Goal: Information Seeking & Learning: Learn about a topic

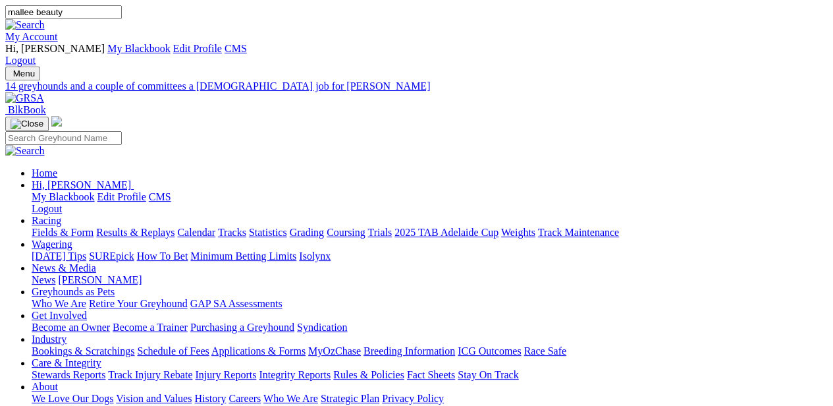
type input "mallee beauty"
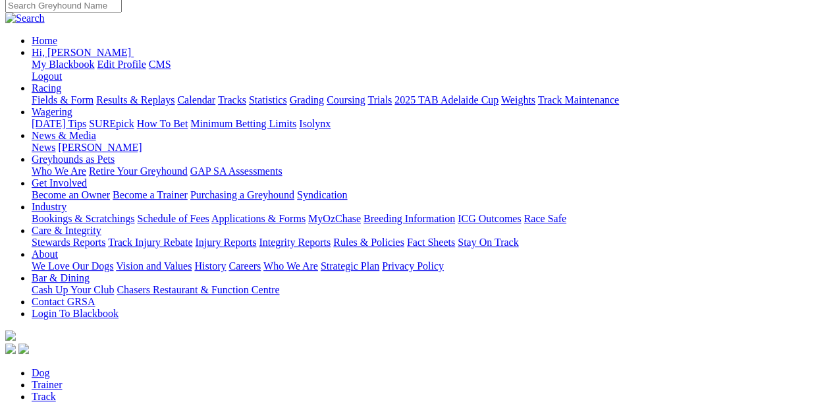
scroll to position [133, 0]
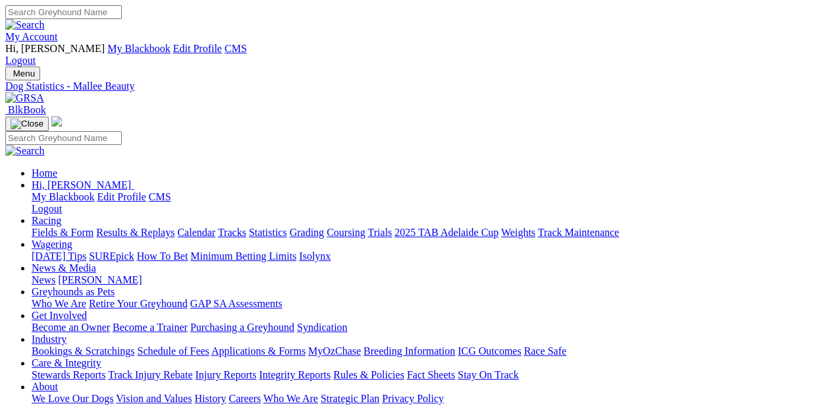
click at [78, 226] on link "Fields & Form" at bounding box center [63, 231] width 62 height 11
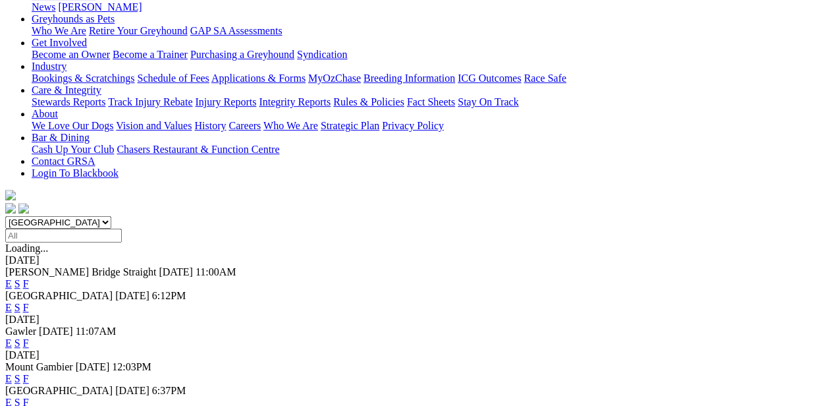
scroll to position [276, 0]
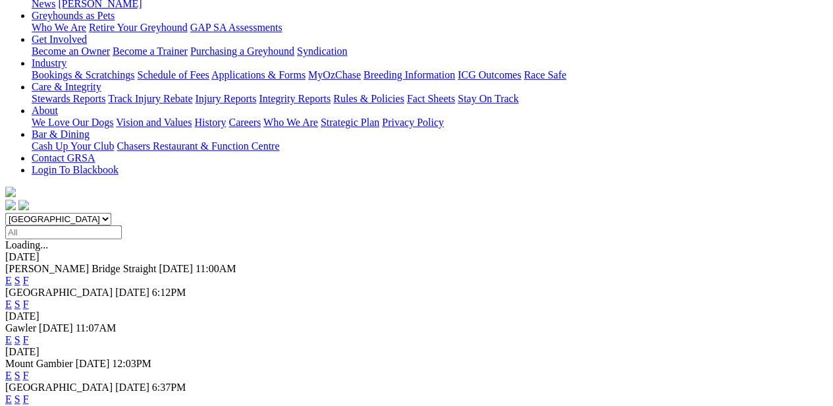
click at [29, 393] on link "F" at bounding box center [26, 398] width 6 height 11
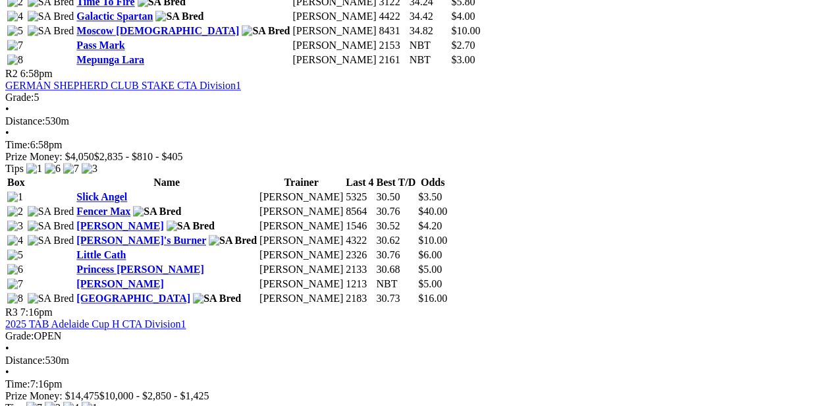
scroll to position [911, 0]
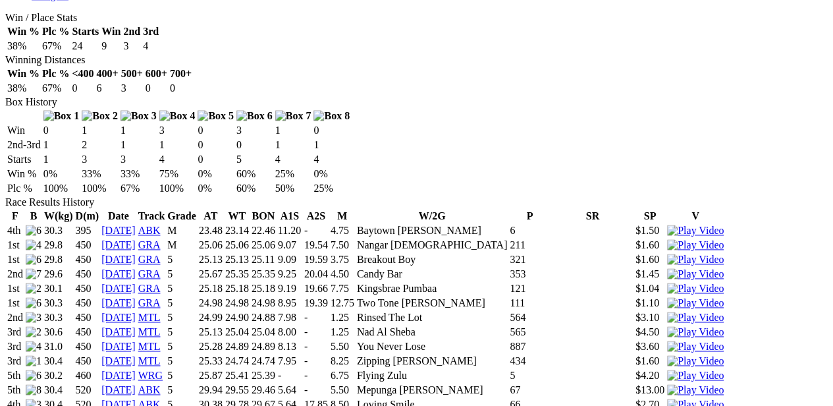
scroll to position [806, 0]
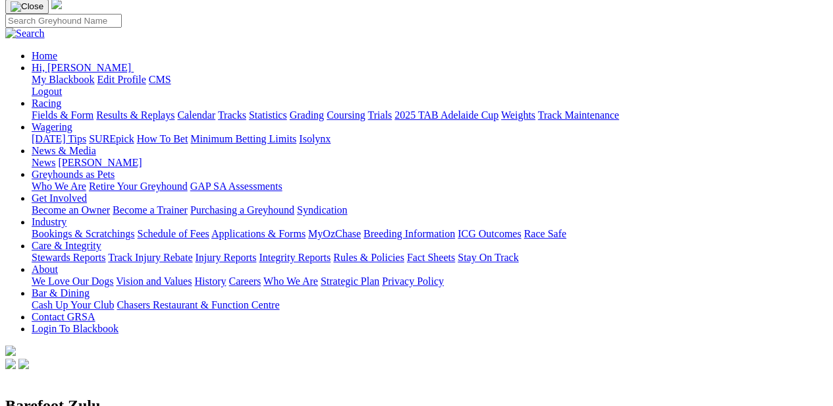
scroll to position [0, 0]
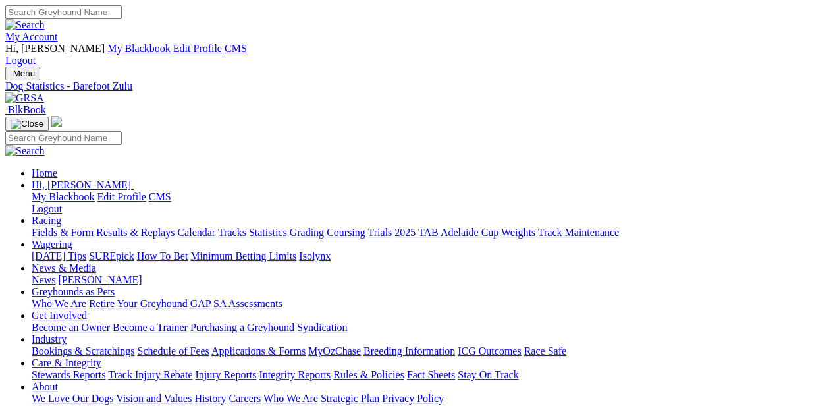
click at [122, 16] on input "Search" at bounding box center [63, 12] width 117 height 14
type input "reaper"
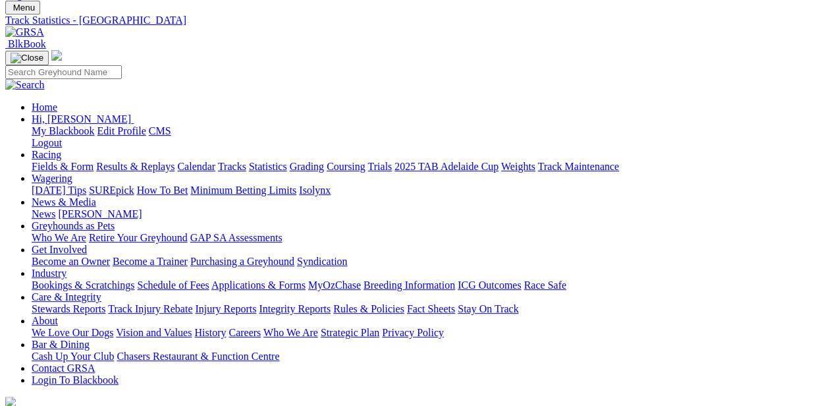
scroll to position [61, 0]
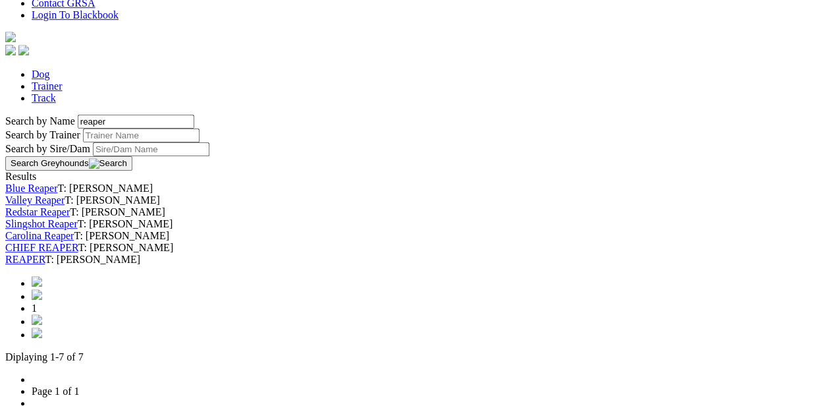
scroll to position [477, 0]
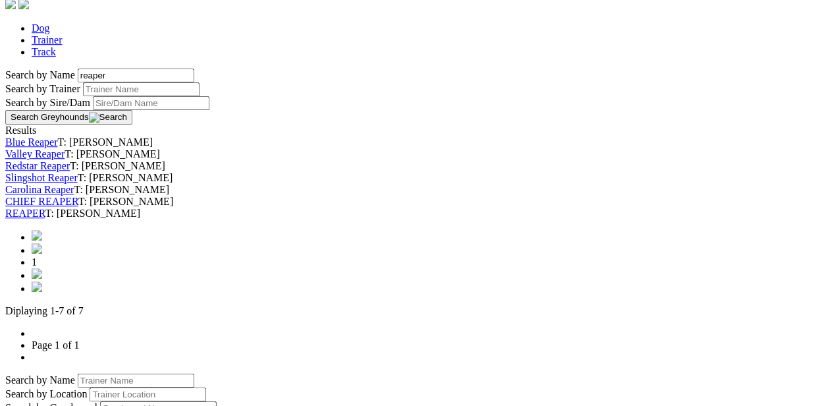
click at [45, 219] on link "REAPER" at bounding box center [24, 212] width 39 height 11
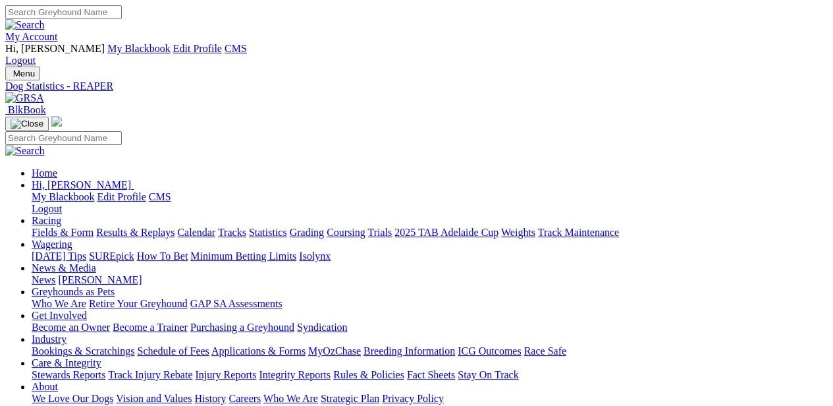
click at [122, 8] on input "Search" at bounding box center [63, 12] width 117 height 14
type input "bourne model"
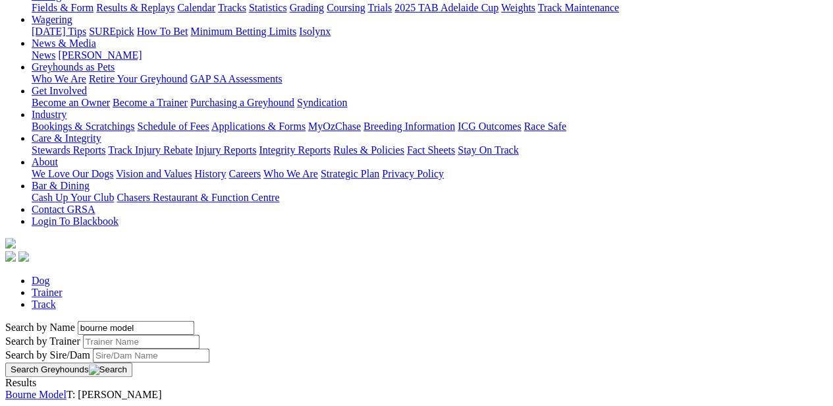
scroll to position [273, 14]
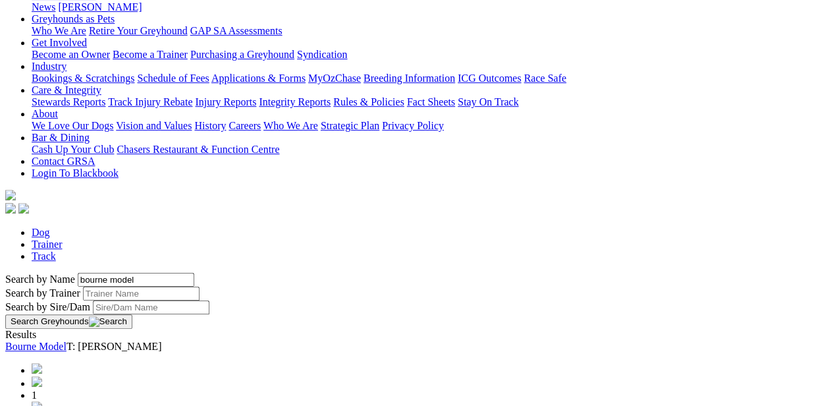
click at [66, 340] on link "Bourne Model" at bounding box center [35, 345] width 61 height 11
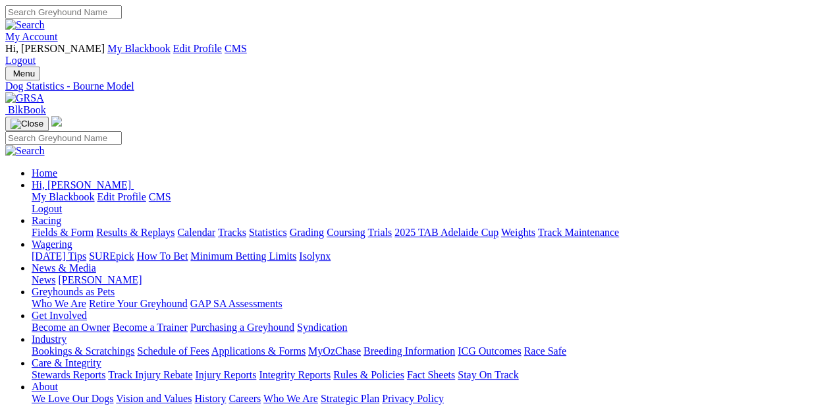
click at [122, 17] on input "Search" at bounding box center [63, 12] width 117 height 14
type input "dashing slay"
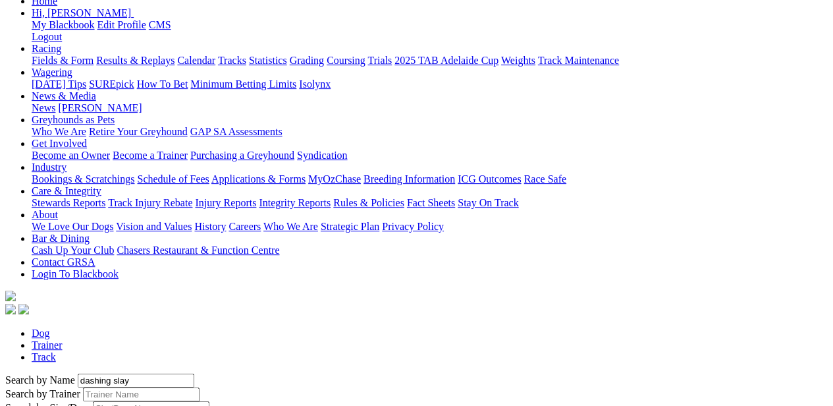
scroll to position [172, 0]
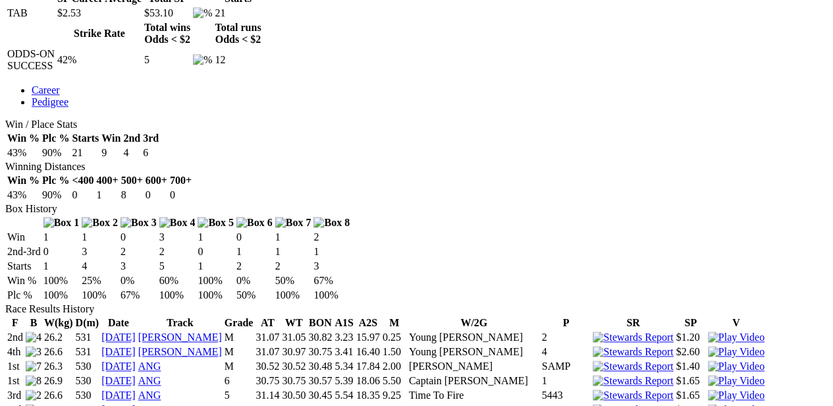
scroll to position [714, 0]
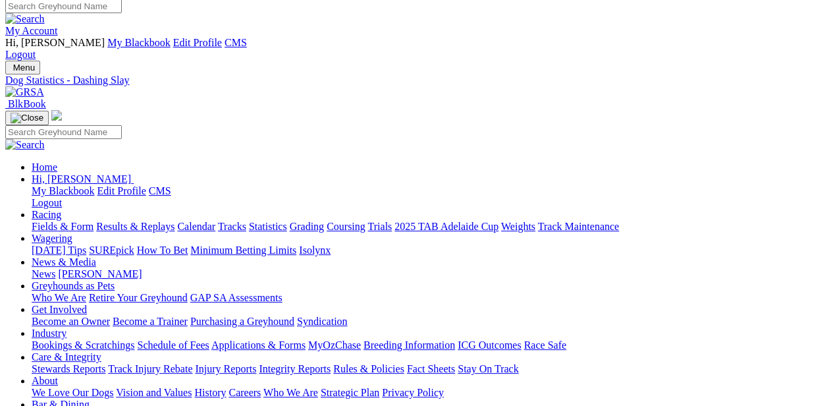
scroll to position [0, 0]
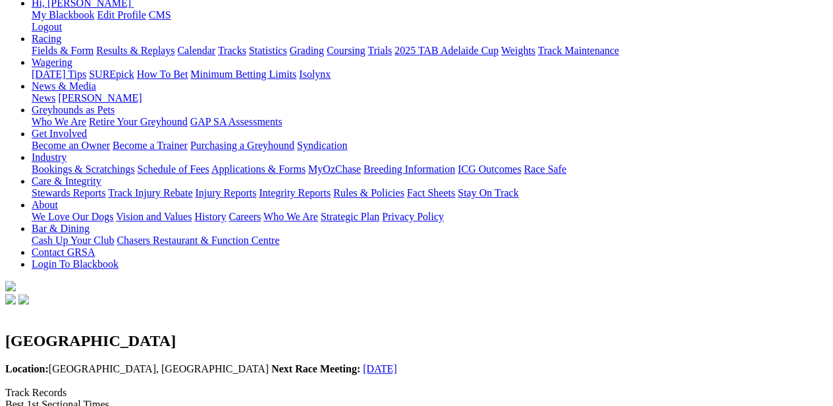
scroll to position [186, 0]
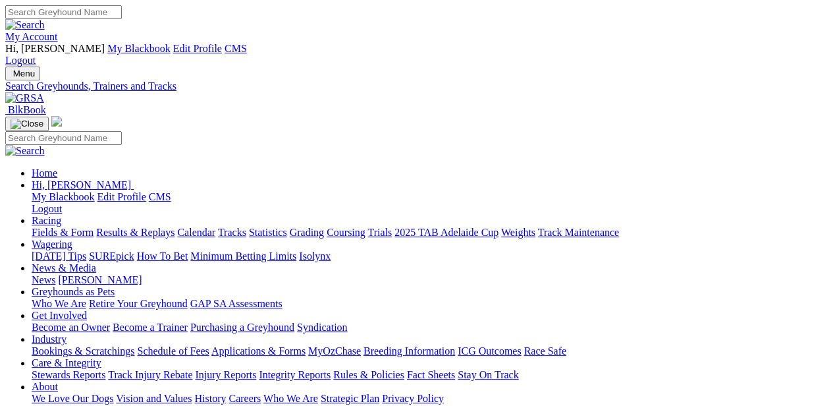
click at [142, 226] on link "Results & Replays" at bounding box center [135, 231] width 78 height 11
click at [43, 226] on link "Fields & Form" at bounding box center [63, 231] width 62 height 11
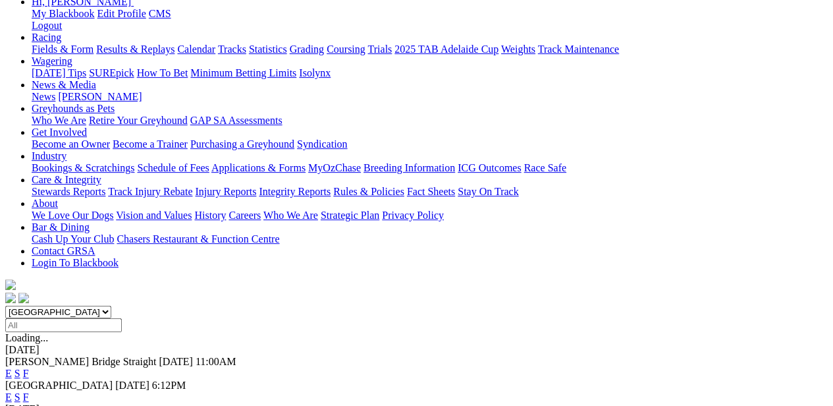
scroll to position [209, 3]
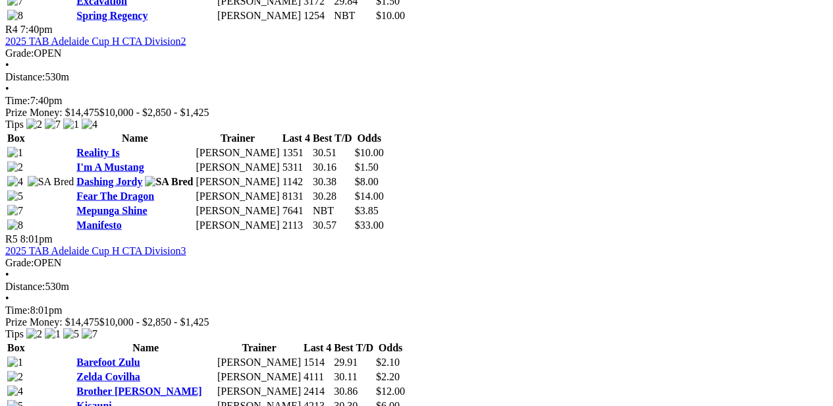
scroll to position [1394, 3]
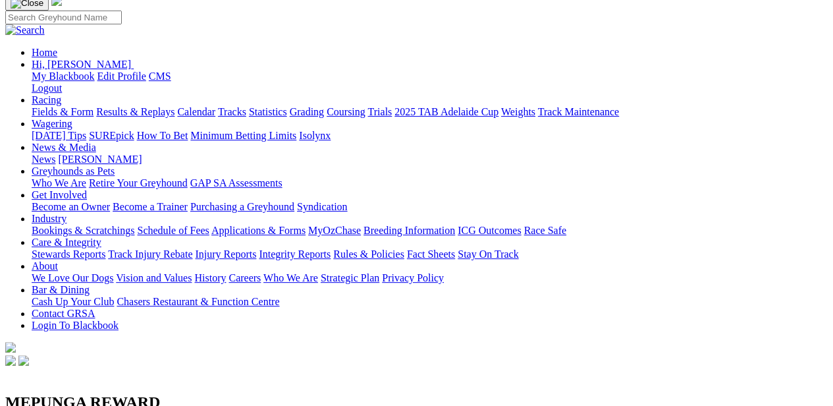
scroll to position [121, 0]
